Goal: Transaction & Acquisition: Purchase product/service

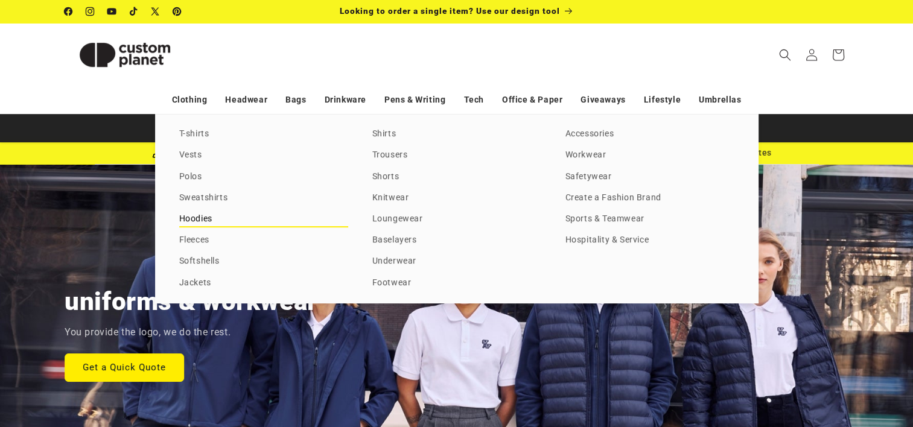
click at [205, 217] on link "Hoodies" at bounding box center [263, 219] width 169 height 16
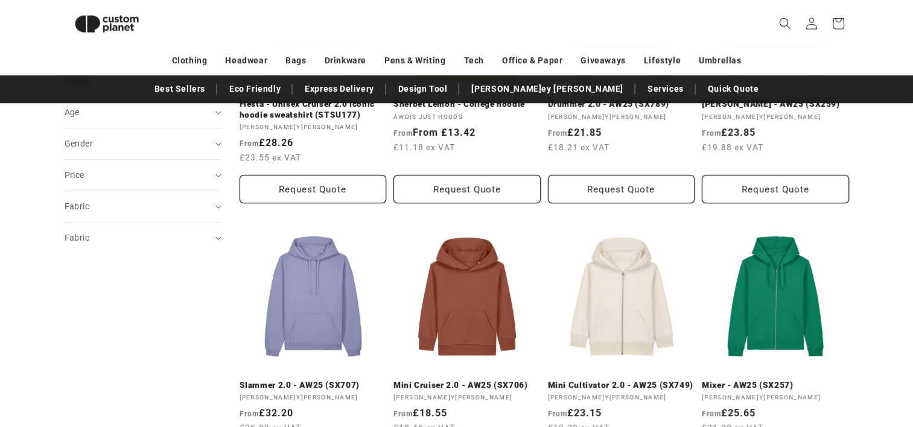
scroll to position [346, 0]
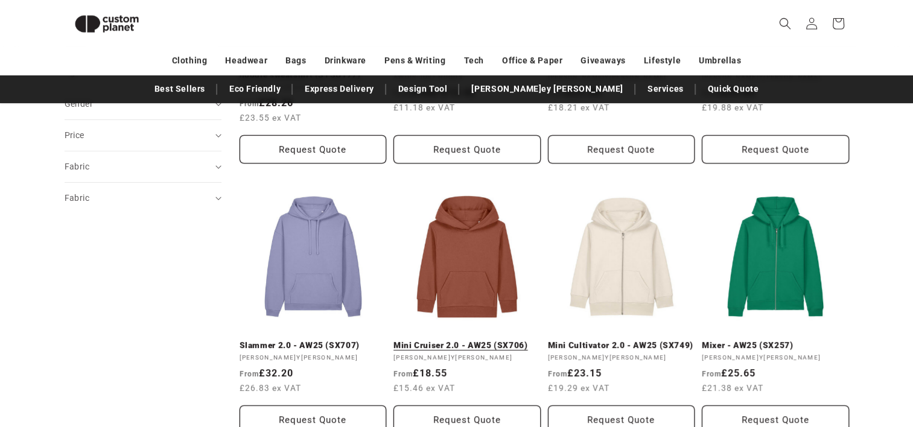
click at [475, 340] on link "Mini Cruiser 2.0 - AW25 (SX706)" at bounding box center [466, 345] width 147 height 11
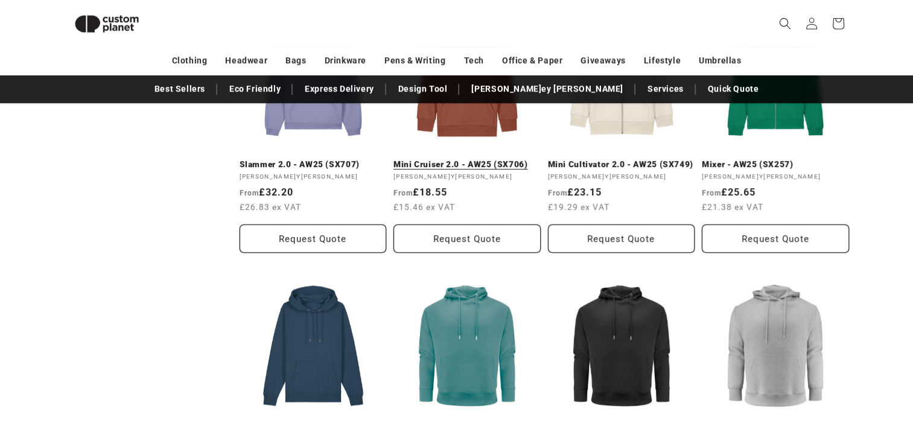
scroll to position [587, 0]
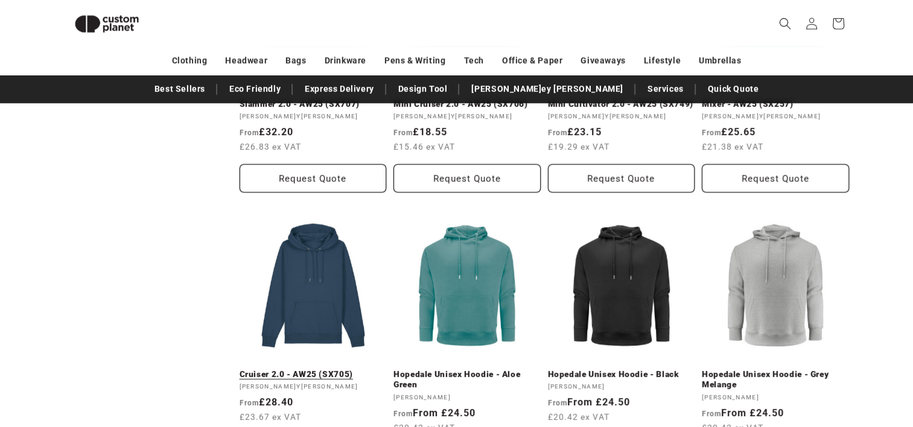
click at [313, 369] on link "Cruiser 2.0 - AW25 (SX705)" at bounding box center [313, 374] width 147 height 11
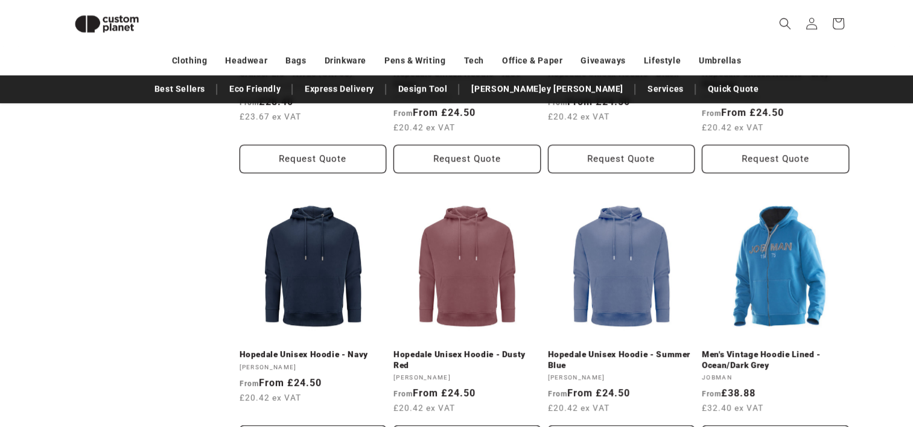
scroll to position [889, 0]
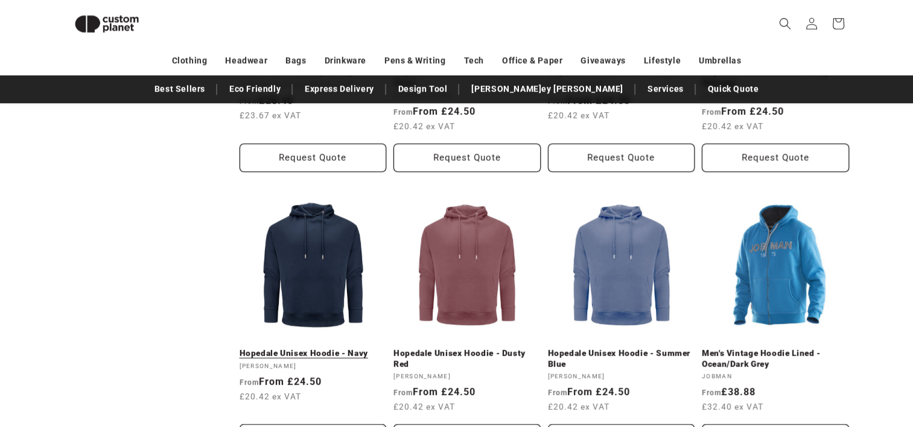
click at [297, 348] on link "Hopedale Unisex Hoodie - Navy" at bounding box center [313, 353] width 147 height 11
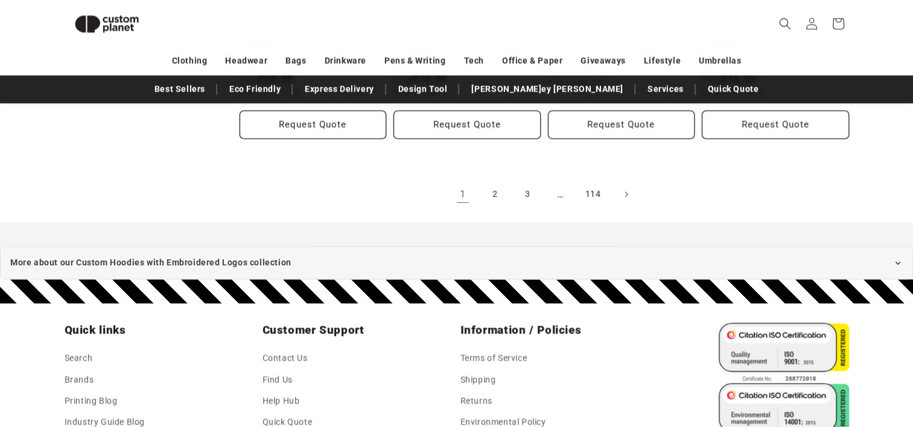
scroll to position [1372, 0]
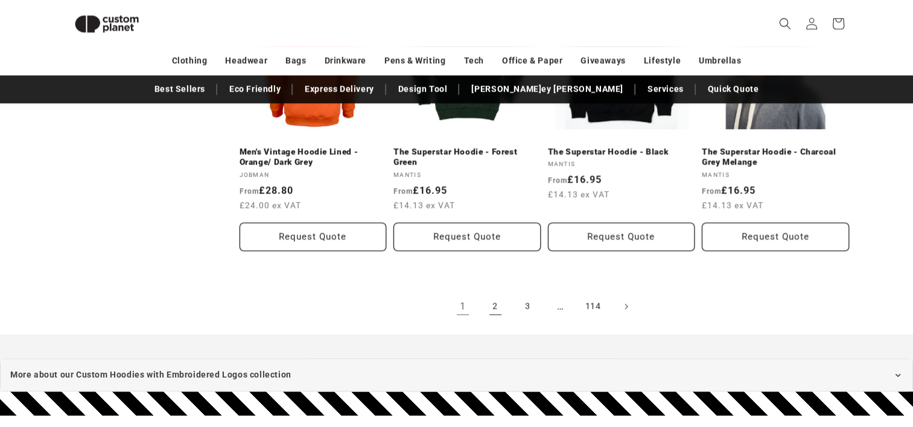
click at [492, 311] on link "2" at bounding box center [495, 306] width 27 height 27
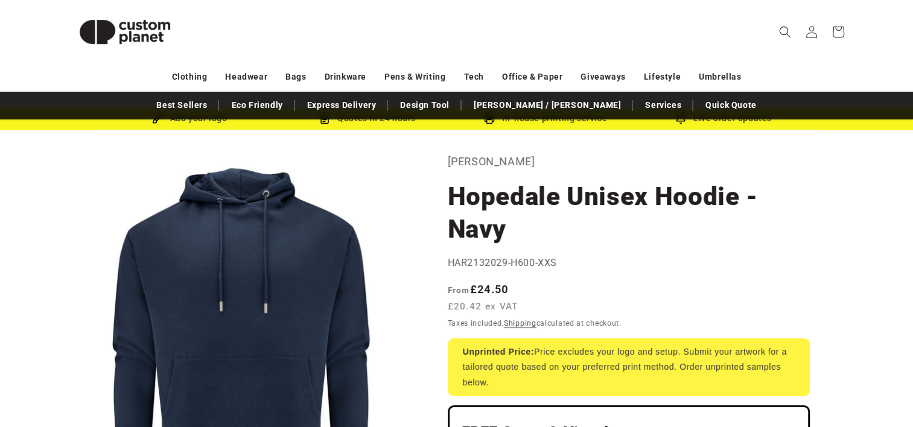
scroll to position [60, 0]
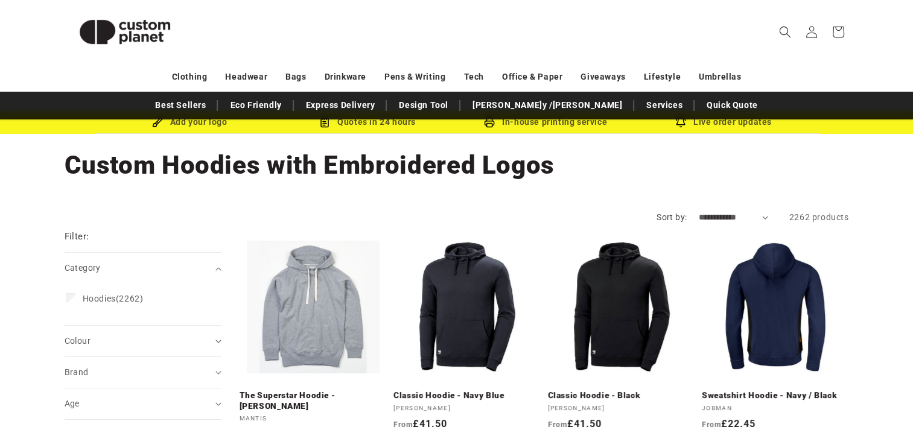
scroll to position [60, 0]
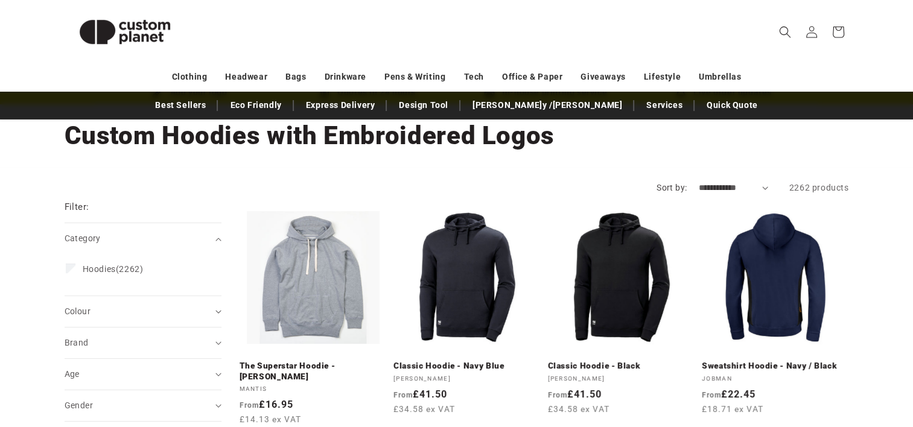
click at [756, 187] on select "**********" at bounding box center [733, 188] width 69 height 13
click at [801, 160] on div "Collection: Custom Hoodies with Embroidered Logos" at bounding box center [457, 135] width 785 height 63
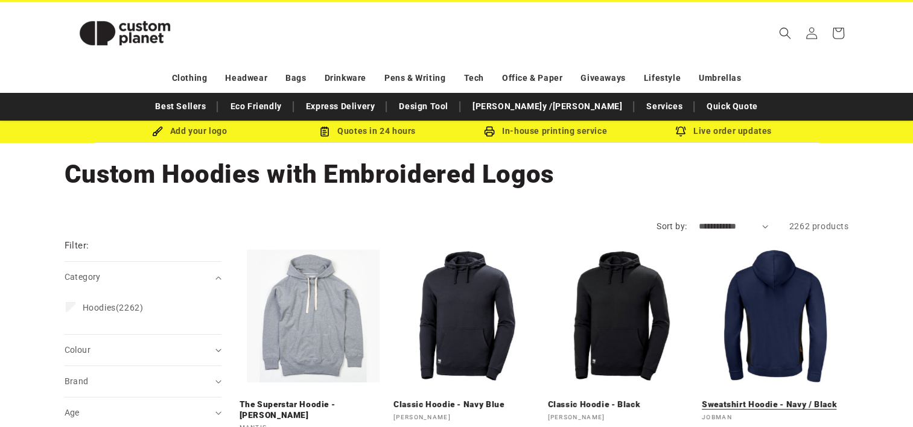
scroll to position [0, 0]
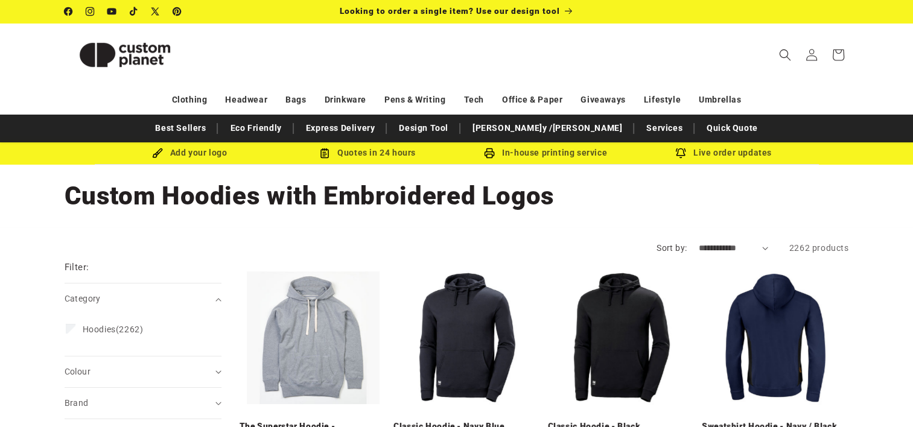
drag, startPoint x: 713, startPoint y: 246, endPoint x: 722, endPoint y: 250, distance: 10.5
click at [713, 246] on select "**********" at bounding box center [733, 248] width 69 height 13
select select "**********"
click at [699, 242] on select "**********" at bounding box center [733, 248] width 69 height 13
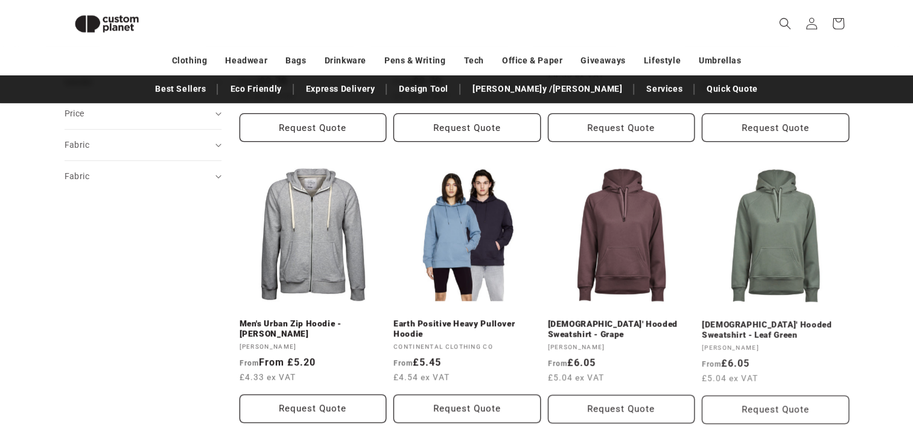
scroll to position [406, 0]
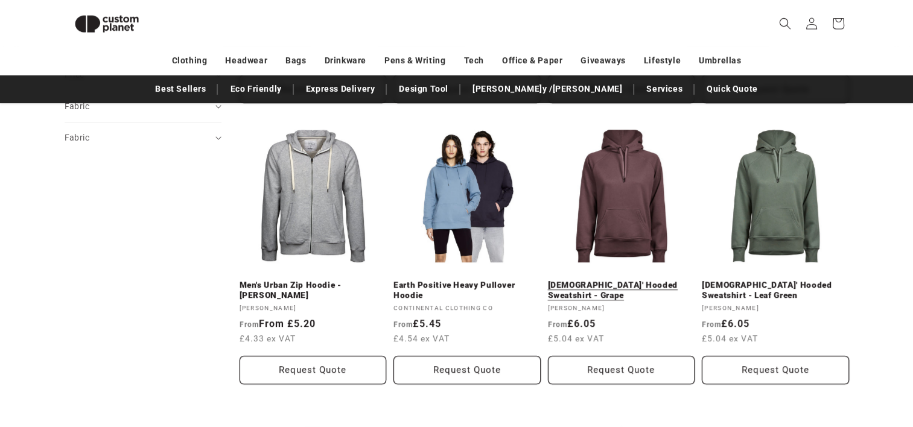
click at [582, 280] on link "Ladies' Hooded Sweatshirt - Grape" at bounding box center [621, 290] width 147 height 21
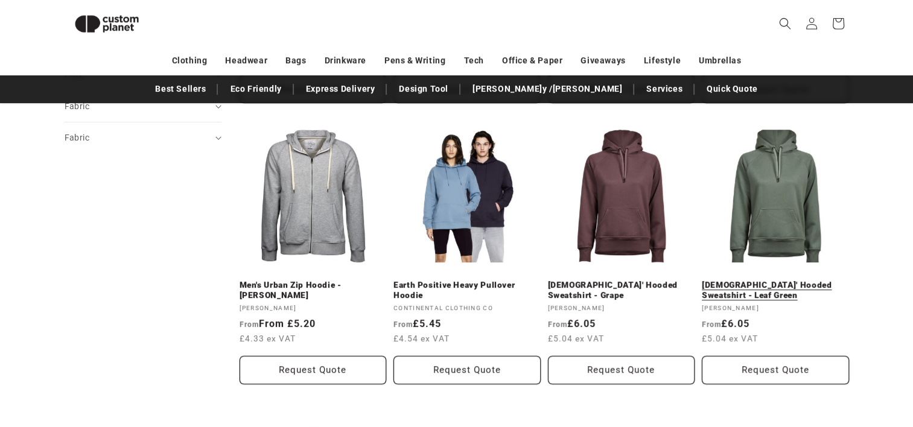
click at [798, 280] on link "Ladies' Hooded Sweatshirt - Leaf Green" at bounding box center [775, 290] width 147 height 21
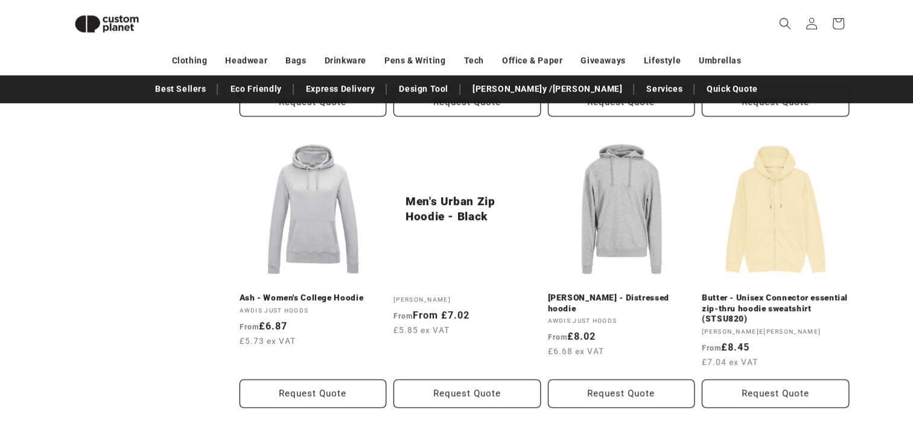
scroll to position [587, 0]
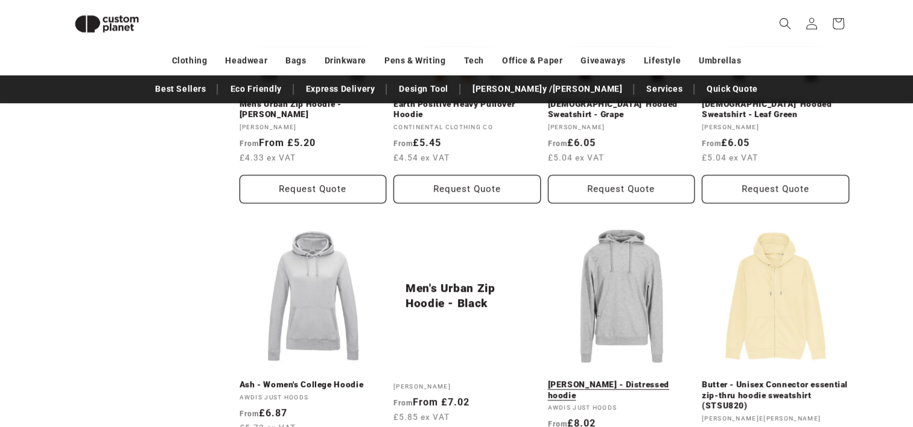
click at [611, 380] on link "Heather Grey - Distressed hoodie" at bounding box center [621, 390] width 147 height 21
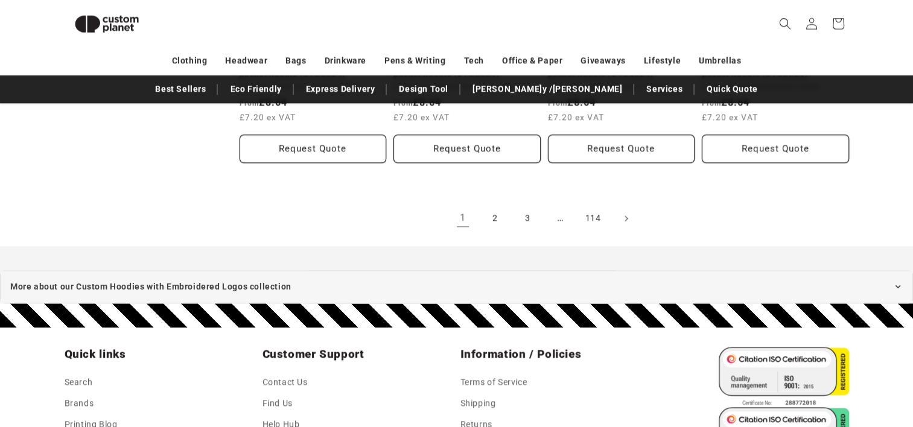
scroll to position [1372, 0]
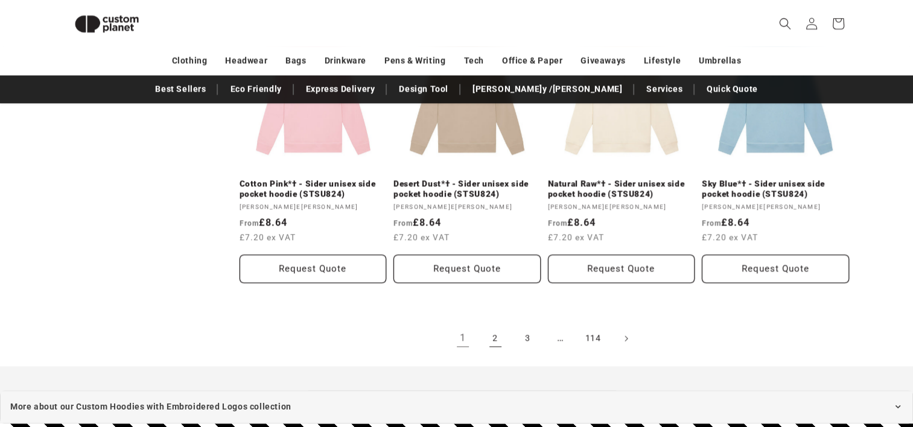
click at [497, 340] on link "2" at bounding box center [495, 338] width 27 height 27
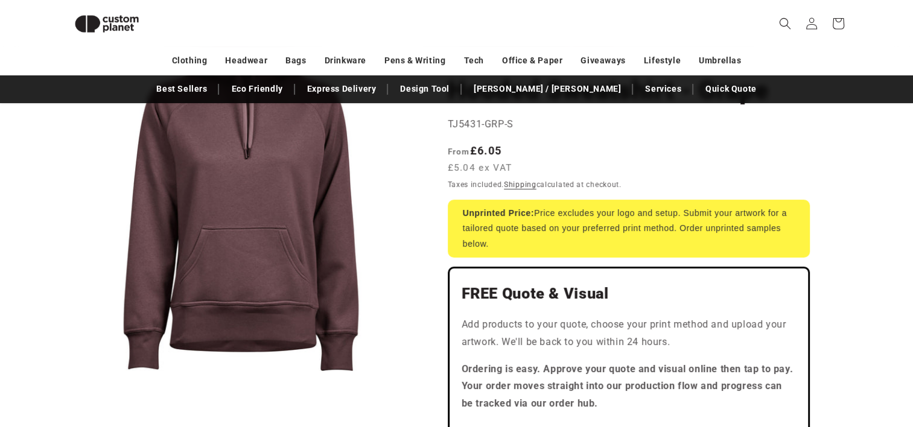
scroll to position [165, 0]
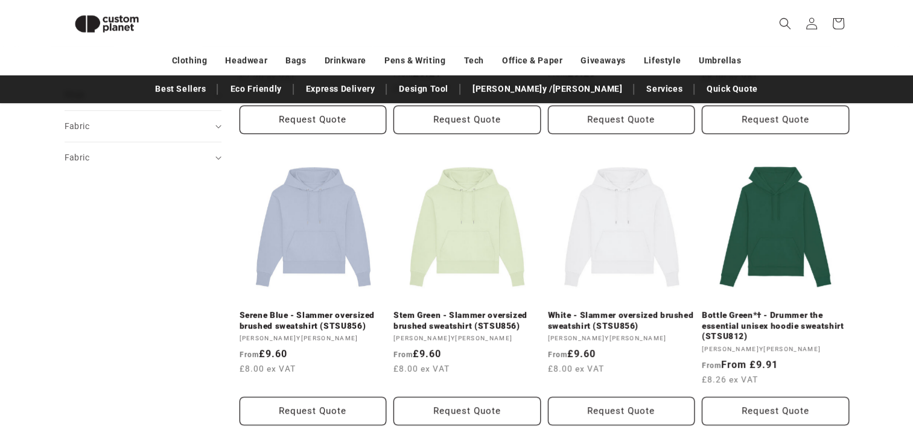
scroll to position [407, 0]
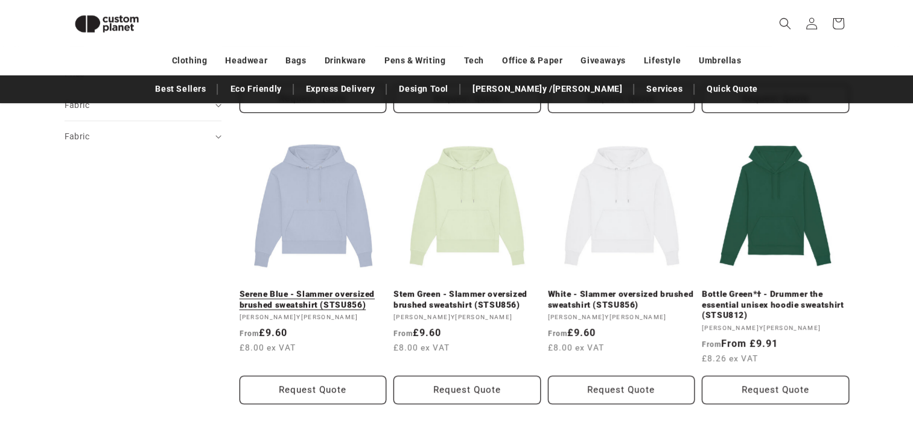
click at [326, 302] on link "Serene Blue - Slammer oversized brushed sweatshirt (STSU856)" at bounding box center [313, 299] width 147 height 21
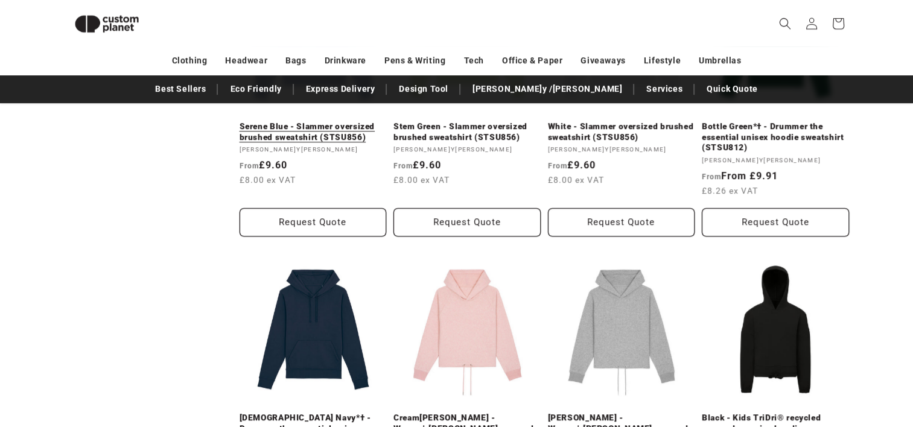
scroll to position [709, 0]
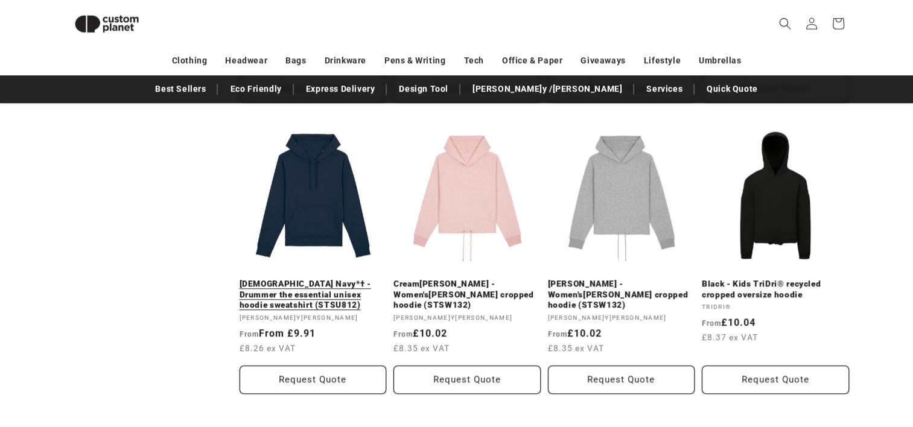
click at [322, 299] on link "[DEMOGRAPHIC_DATA] Navy*† - Drummer the essential unisex hoodie sweatshirt (STS…" at bounding box center [313, 295] width 147 height 32
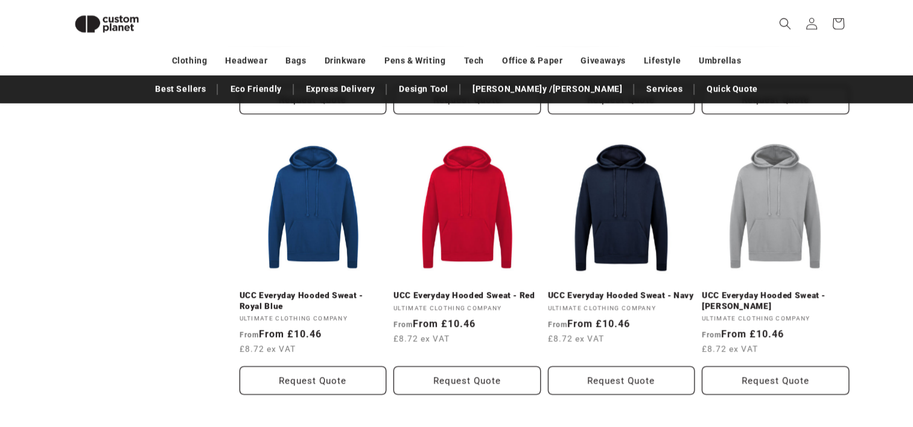
scroll to position [1252, 0]
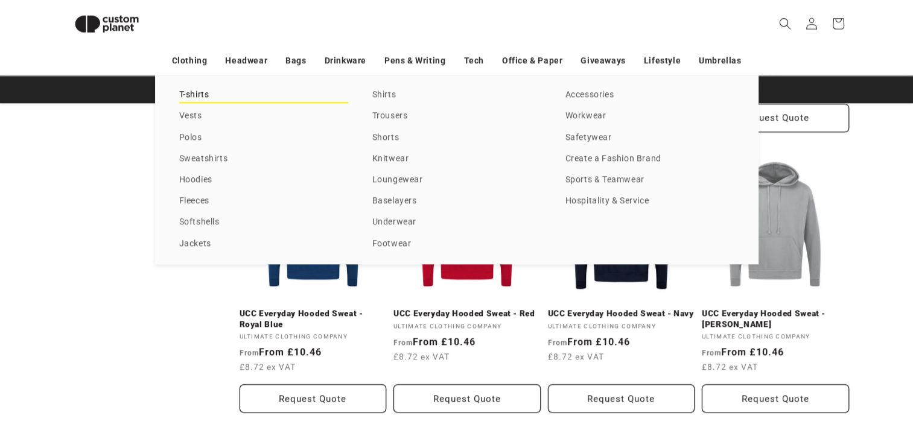
click at [193, 94] on link "T-shirts" at bounding box center [263, 95] width 169 height 16
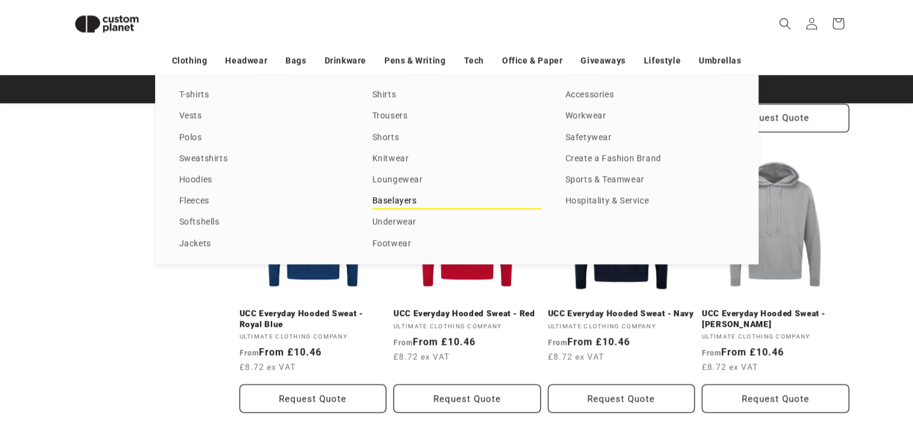
click at [413, 200] on link "Baselayers" at bounding box center [456, 201] width 169 height 16
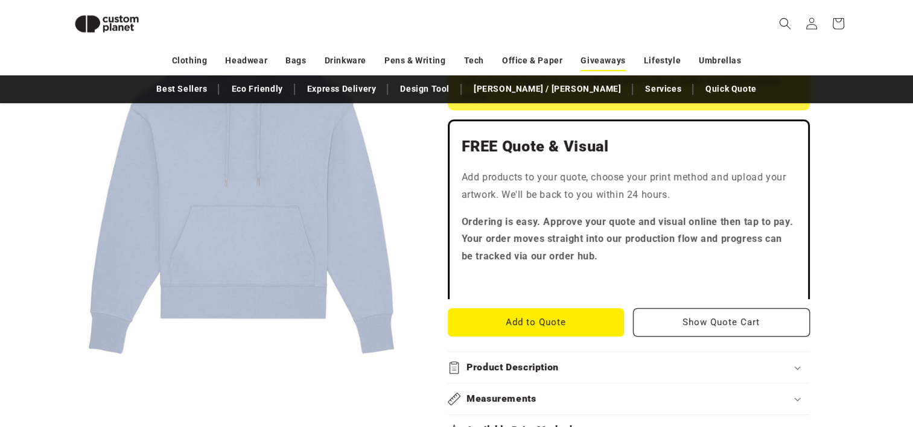
scroll to position [104, 0]
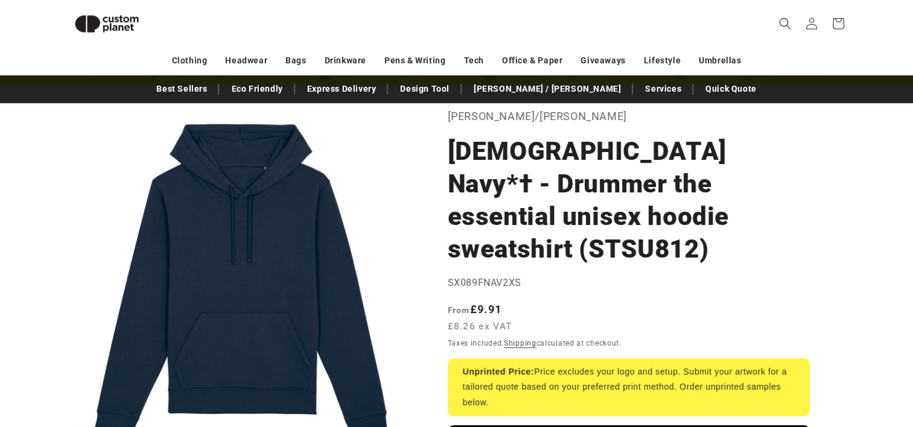
scroll to position [43, 0]
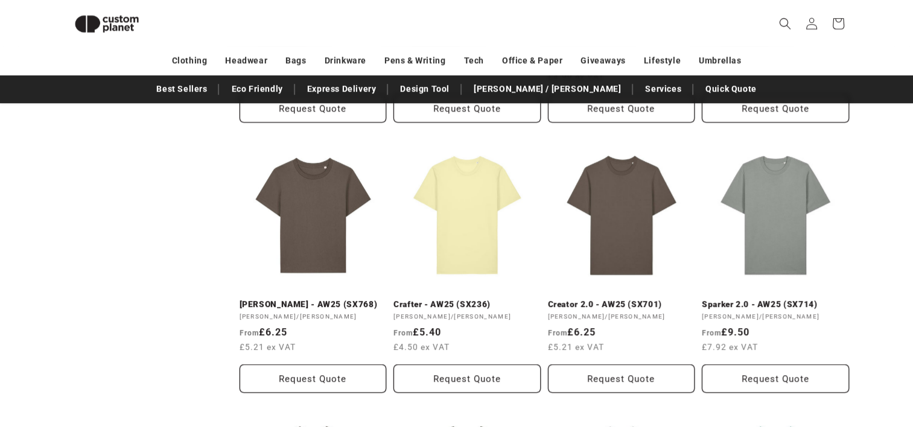
scroll to position [647, 0]
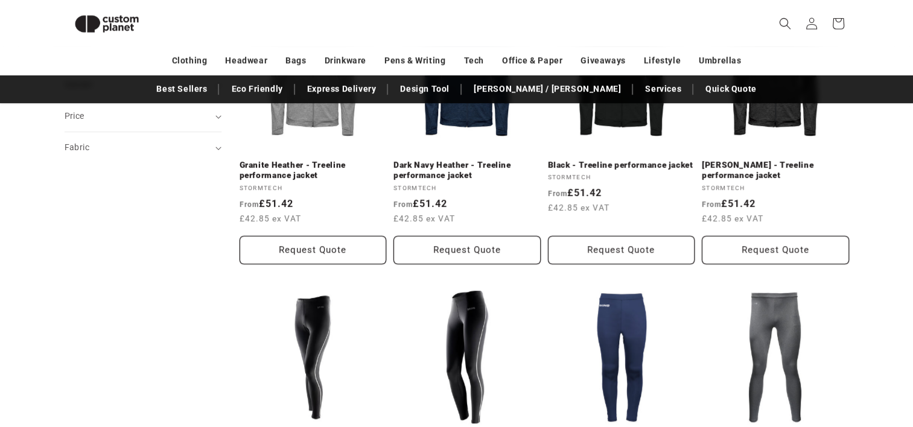
scroll to position [707, 0]
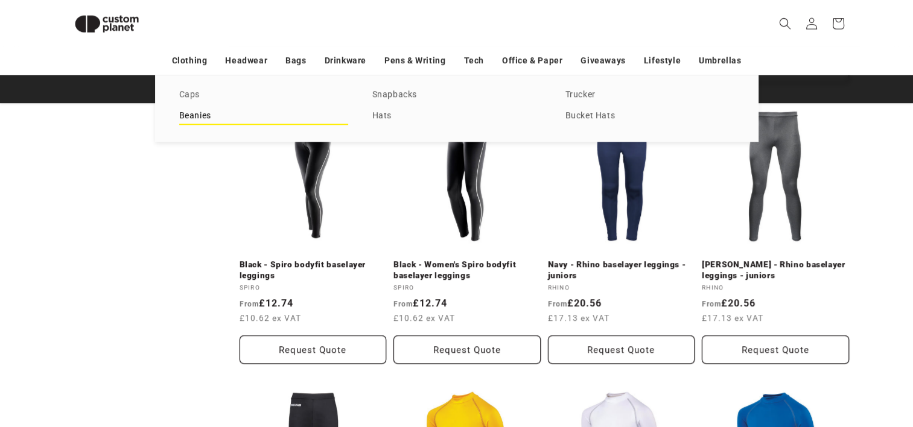
click at [190, 118] on link "Beanies" at bounding box center [263, 116] width 169 height 16
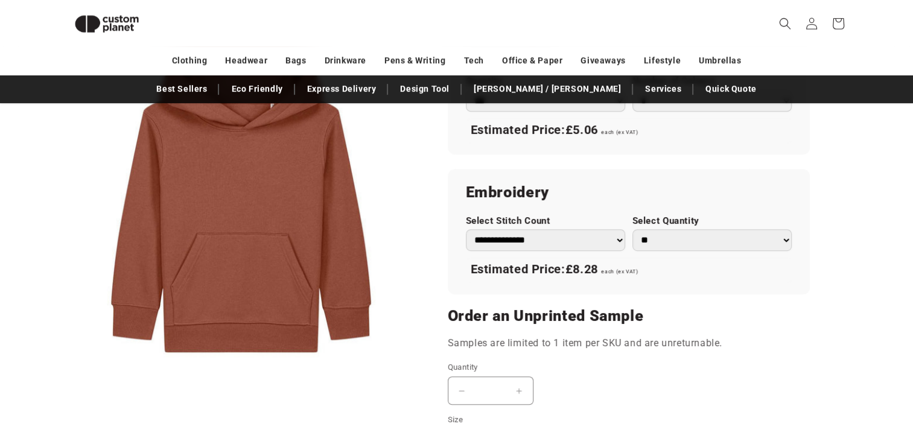
scroll to position [1009, 0]
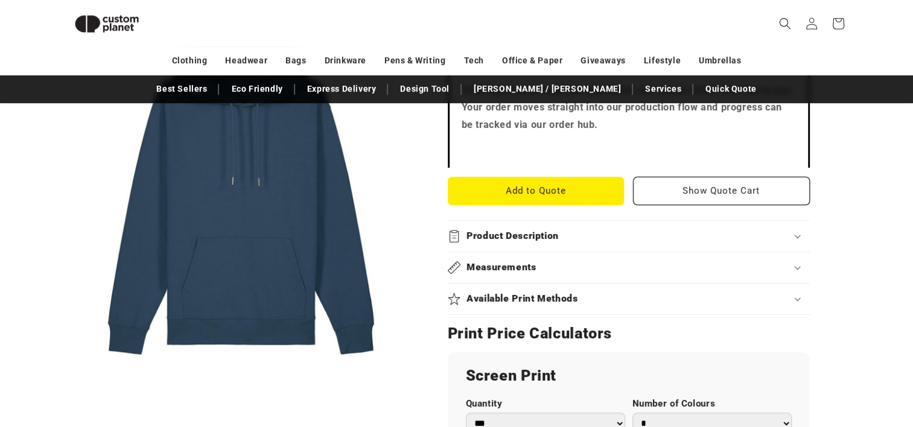
scroll to position [406, 0]
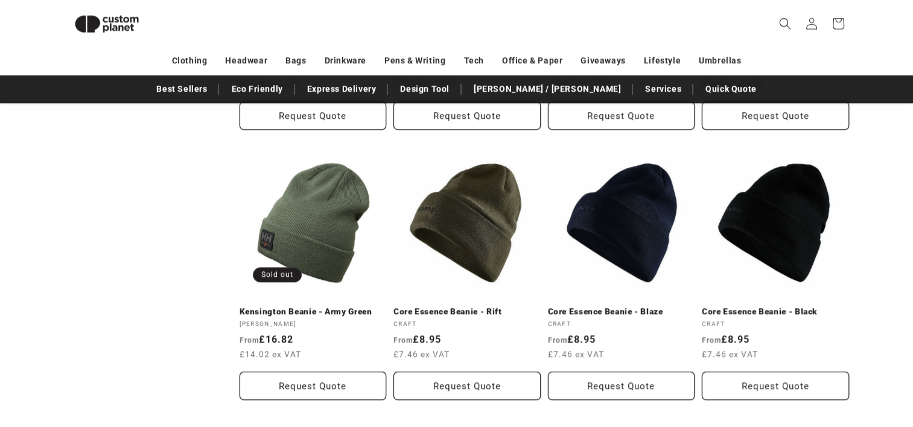
scroll to position [1432, 0]
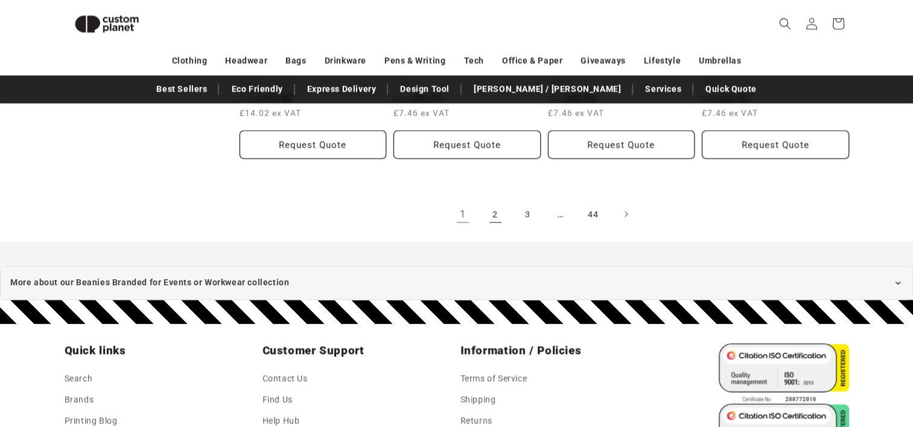
click at [491, 202] on link "2" at bounding box center [495, 214] width 27 height 27
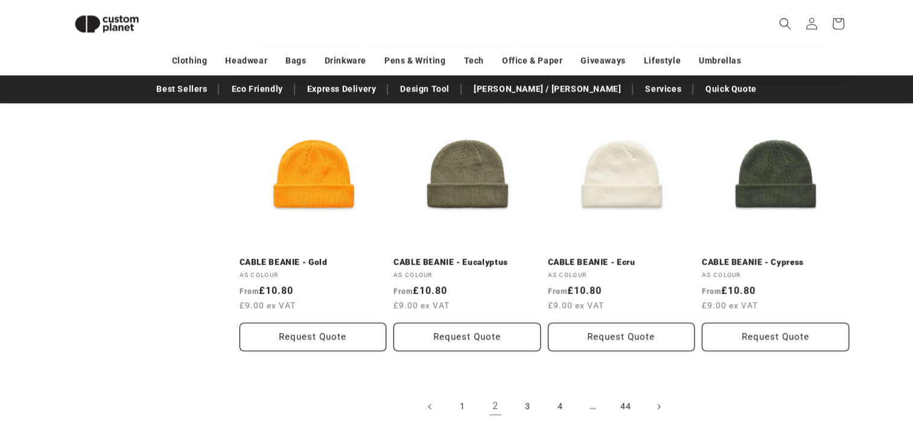
scroll to position [1311, 0]
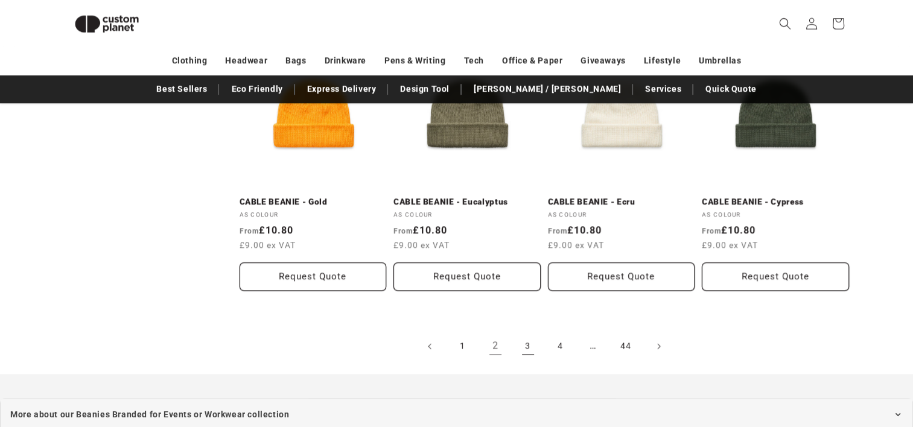
click at [530, 347] on link "3" at bounding box center [528, 346] width 27 height 27
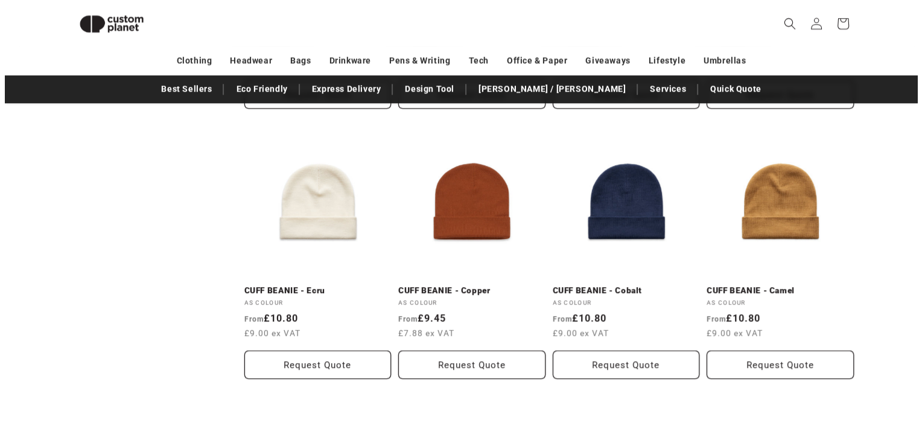
scroll to position [1250, 0]
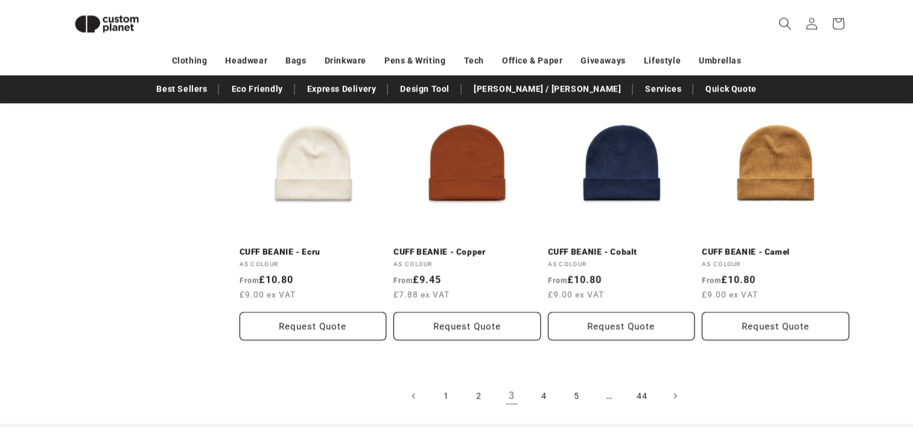
click at [783, 28] on icon "Search" at bounding box center [784, 23] width 13 height 13
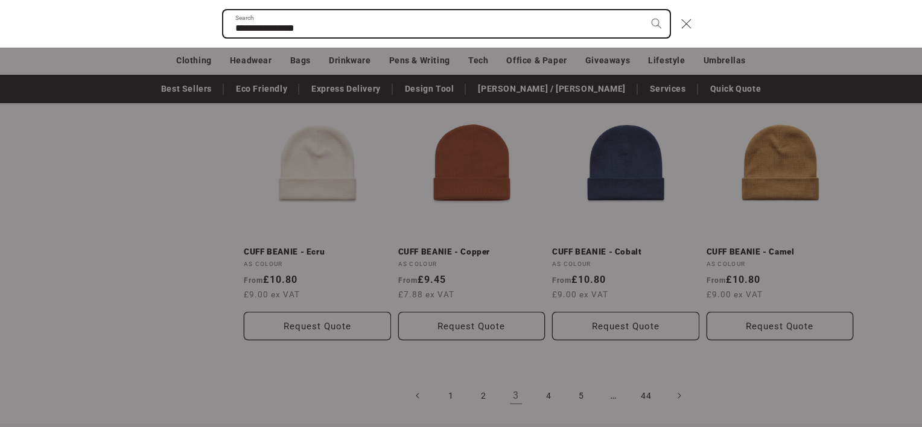
type input "**********"
click at [643, 10] on button "Search" at bounding box center [656, 23] width 27 height 27
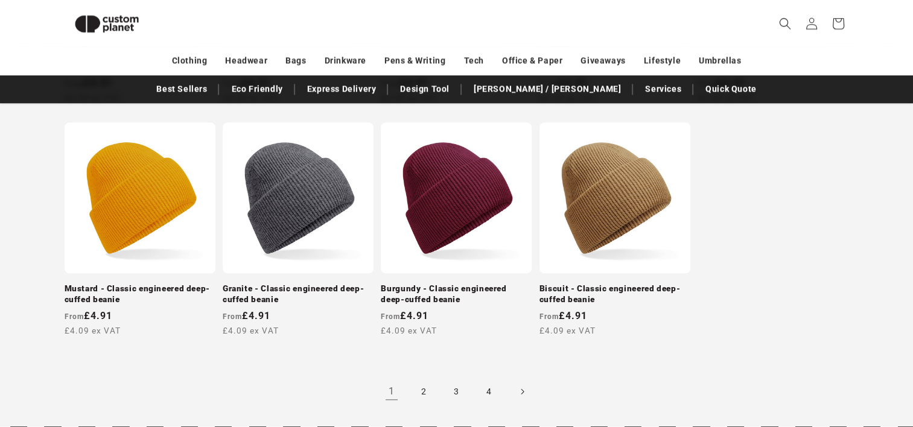
scroll to position [949, 0]
